Goal: Information Seeking & Learning: Check status

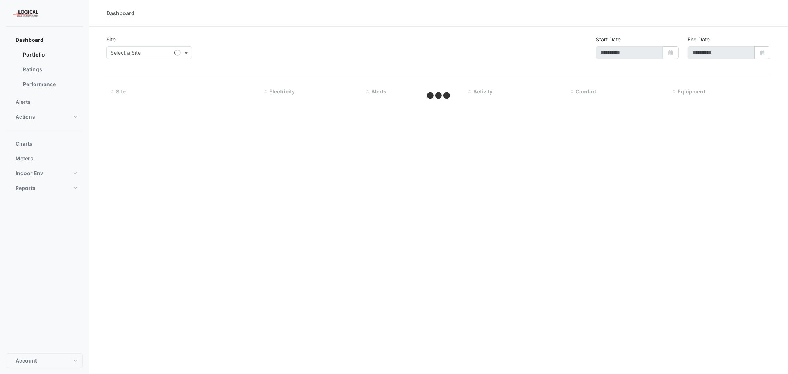
type input "**********"
select select "***"
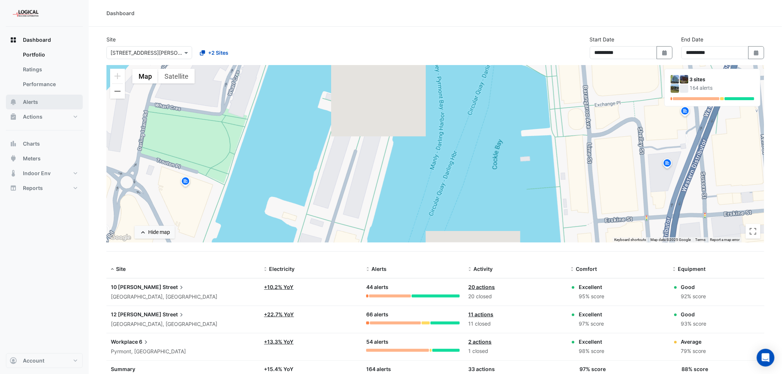
click at [32, 103] on span "Alerts" at bounding box center [30, 101] width 15 height 7
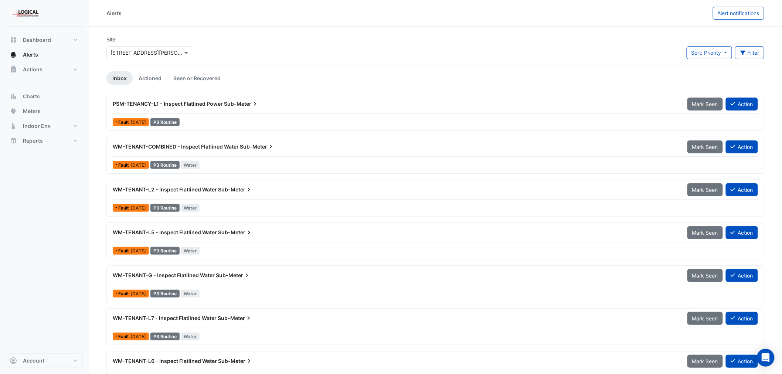
click at [153, 52] on input "text" at bounding box center [141, 53] width 63 height 8
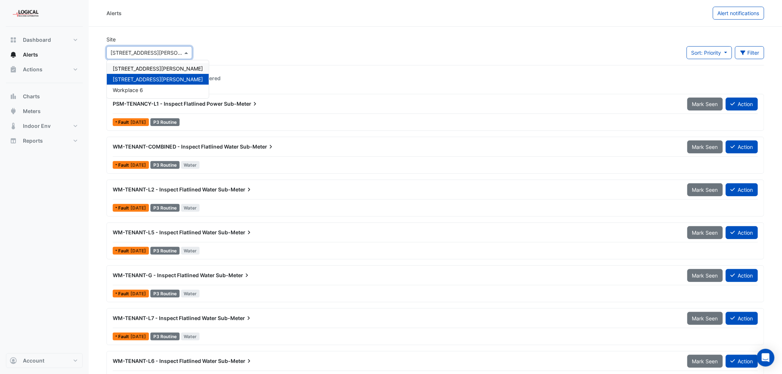
click at [140, 69] on span "[STREET_ADDRESS][PERSON_NAME]" at bounding box center [158, 68] width 90 height 6
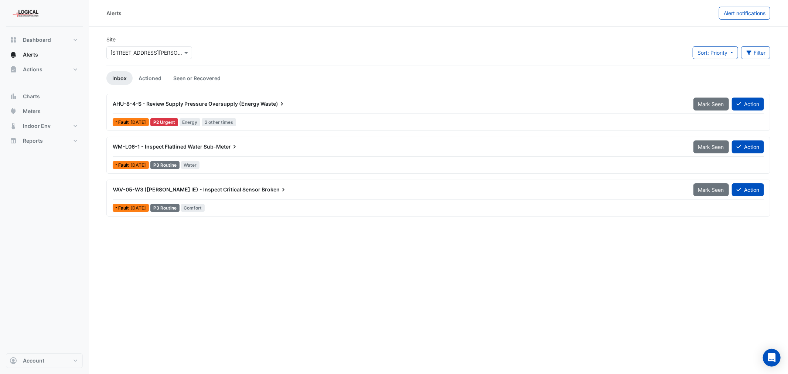
drag, startPoint x: 286, startPoint y: 102, endPoint x: 112, endPoint y: 102, distance: 174.4
click at [112, 102] on div "AHU-8-4-S - Review Supply Pressure Oversupply (Energy Waste)" at bounding box center [398, 103] width 581 height 13
copy div "AHU-8-4-S - Review Supply Pressure Oversupply (Energy Waste)"
drag, startPoint x: 239, startPoint y: 147, endPoint x: 112, endPoint y: 146, distance: 127.5
click at [112, 146] on div "WM-L06-1 - Inspect Flatlined Water Sub-Meter" at bounding box center [398, 146] width 581 height 13
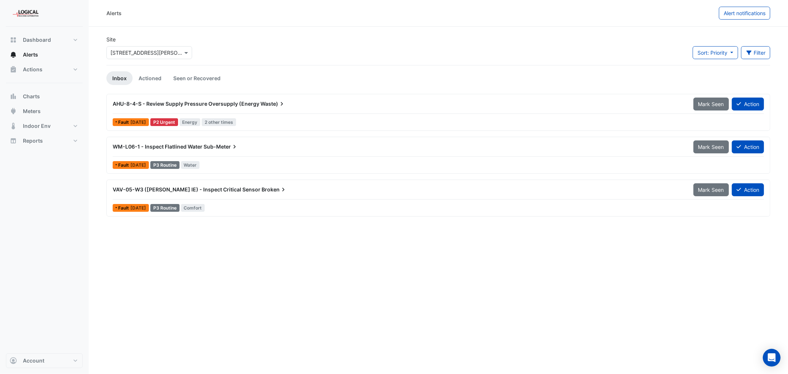
copy div "WM-L06-1 - Inspect Flatlined Water Sub-Meter"
drag, startPoint x: 267, startPoint y: 189, endPoint x: 112, endPoint y: 190, distance: 155.6
click at [112, 190] on div "VAV-05-W3 ([PERSON_NAME] IE) - Inspect Critical Sensor Broken" at bounding box center [398, 189] width 581 height 13
copy div "VAV-05-W3 ([PERSON_NAME] IE) - Inspect Critical Sensor Broken"
click at [34, 109] on span "Meters" at bounding box center [32, 111] width 18 height 7
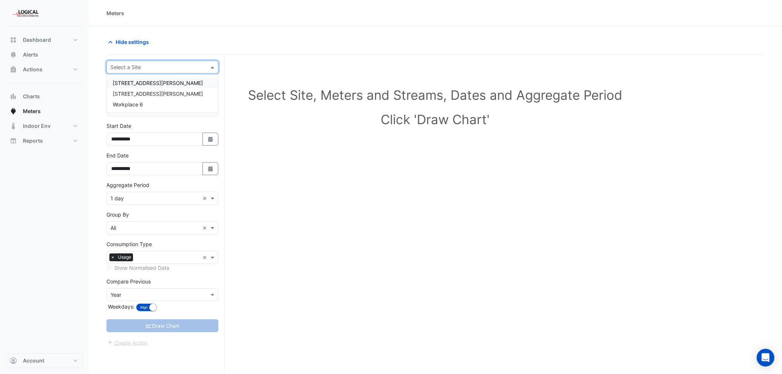
click at [172, 71] on div "Select a Site" at bounding box center [156, 67] width 99 height 8
click at [163, 84] on div "[STREET_ADDRESS][PERSON_NAME]" at bounding box center [162, 83] width 111 height 11
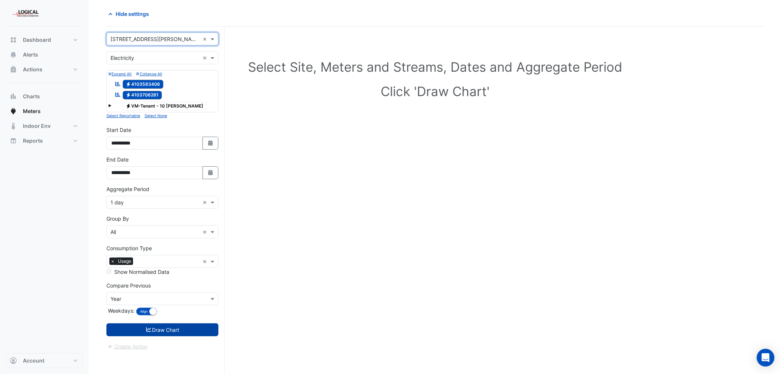
click at [174, 329] on button "Draw Chart" at bounding box center [162, 329] width 112 height 13
